Goal: Use online tool/utility: Utilize a website feature to perform a specific function

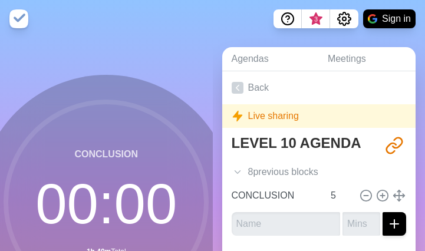
click at [12, 244] on icon at bounding box center [106, 202] width 236 height 236
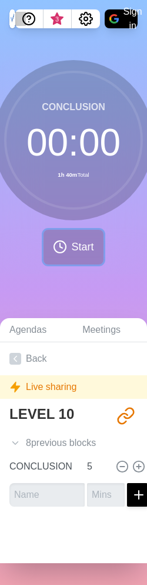
click at [65, 250] on button "Start" at bounding box center [74, 247] width 60 height 35
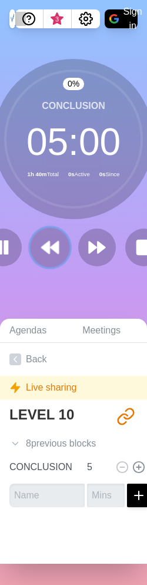
click at [40, 247] on icon at bounding box center [50, 247] width 20 height 20
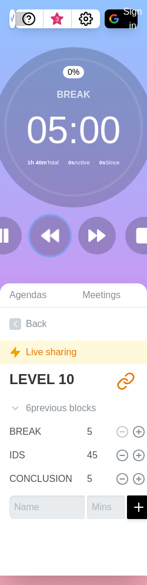
click at [40, 247] on button at bounding box center [49, 235] width 39 height 39
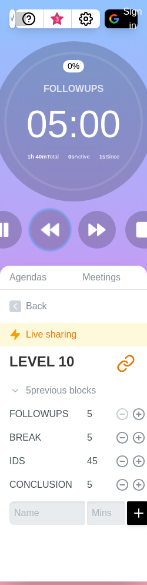
click at [47, 228] on polygon at bounding box center [46, 230] width 8 height 12
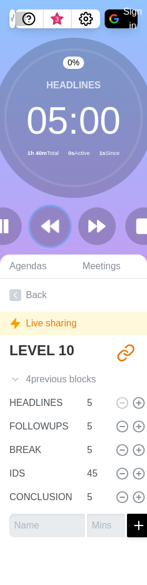
click at [47, 228] on polygon at bounding box center [46, 226] width 8 height 12
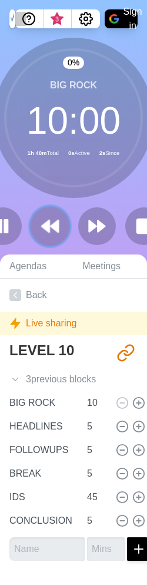
click at [47, 219] on icon at bounding box center [50, 226] width 20 height 20
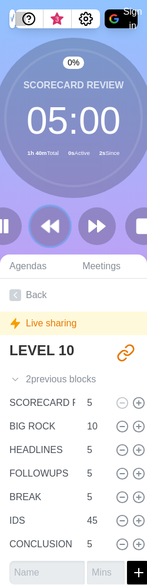
click at [47, 219] on icon at bounding box center [50, 226] width 20 height 20
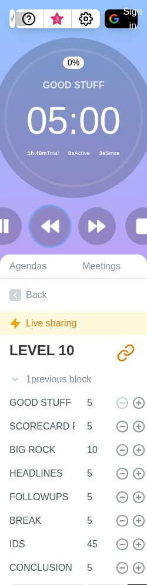
click at [47, 219] on icon at bounding box center [50, 226] width 20 height 20
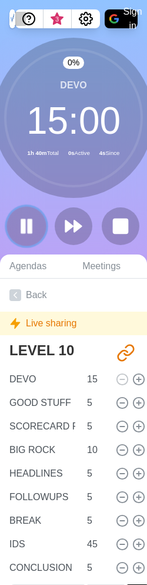
click at [24, 223] on rect at bounding box center [24, 226] width 4 height 13
click at [31, 224] on icon at bounding box center [26, 226] width 20 height 20
